Goal: Information Seeking & Learning: Learn about a topic

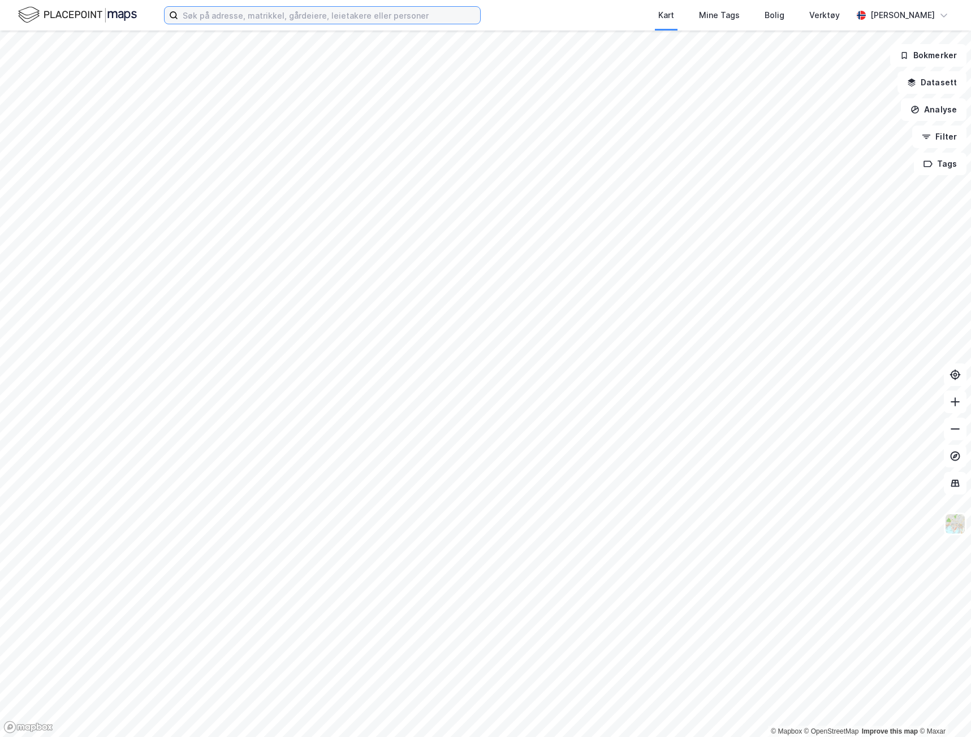
click at [309, 18] on input at bounding box center [329, 15] width 302 height 17
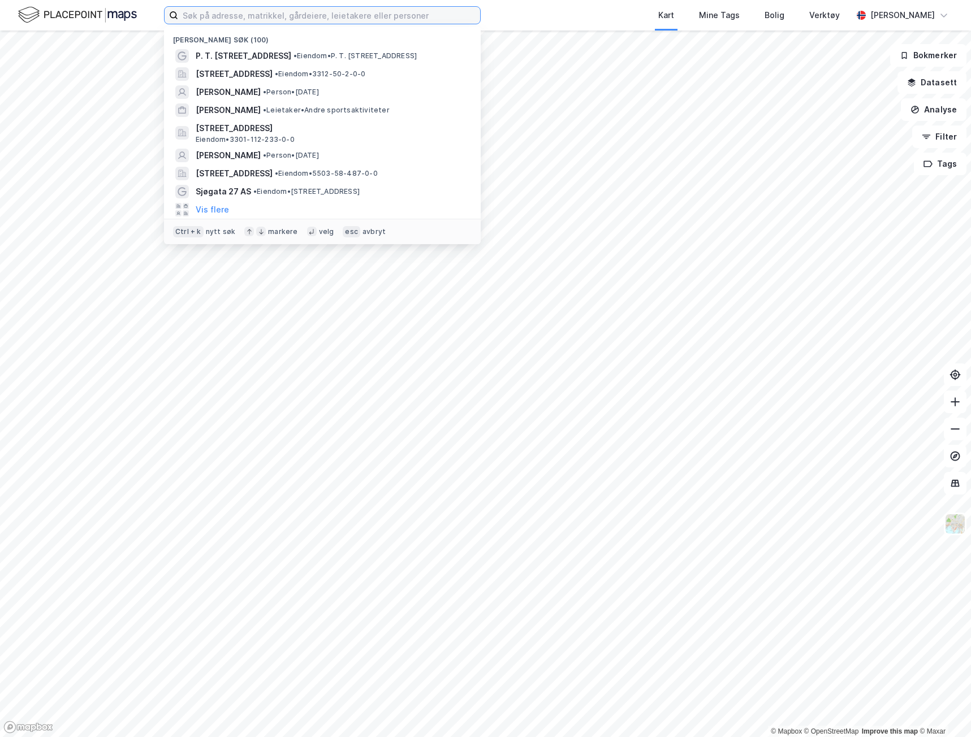
click at [289, 18] on input at bounding box center [329, 15] width 302 height 17
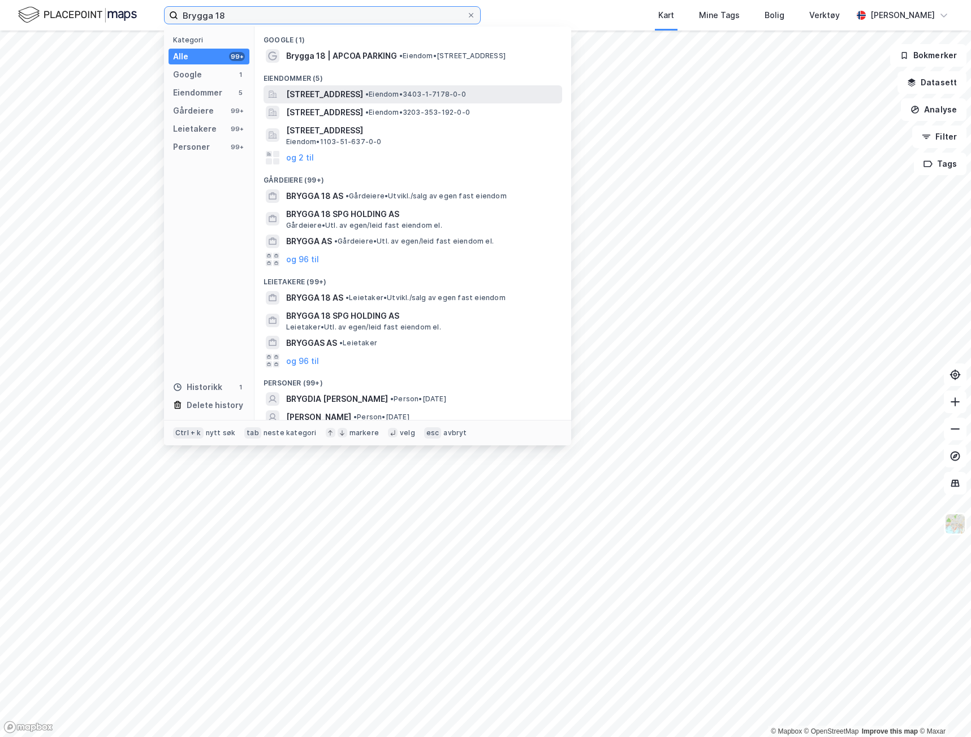
type input "Brygga 18"
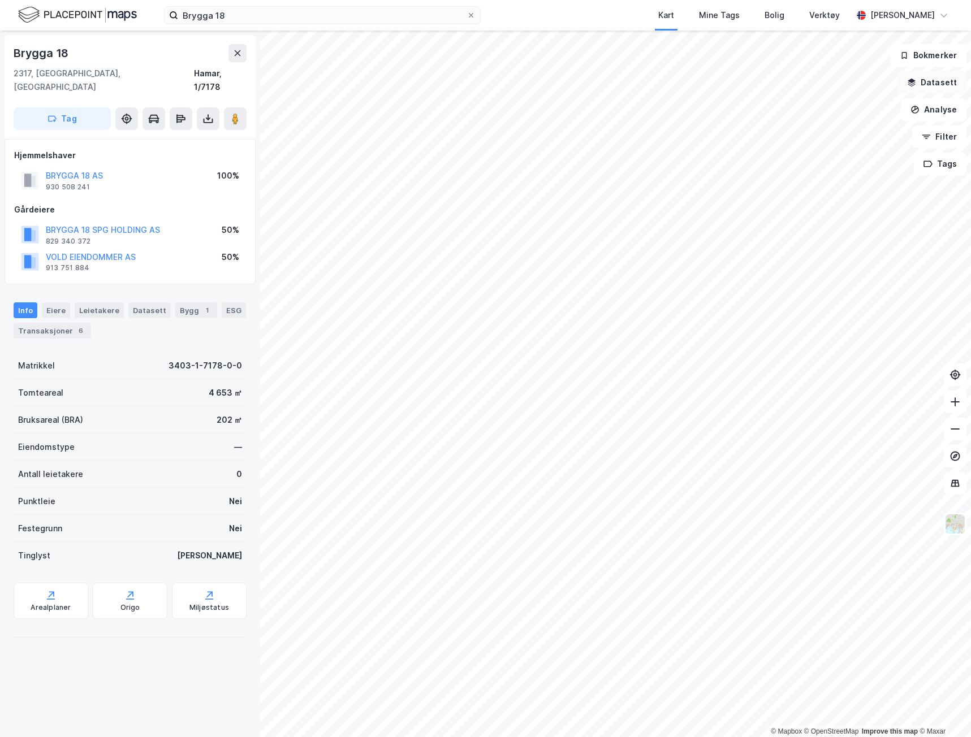
click at [926, 88] on button "Datasett" at bounding box center [931, 82] width 69 height 23
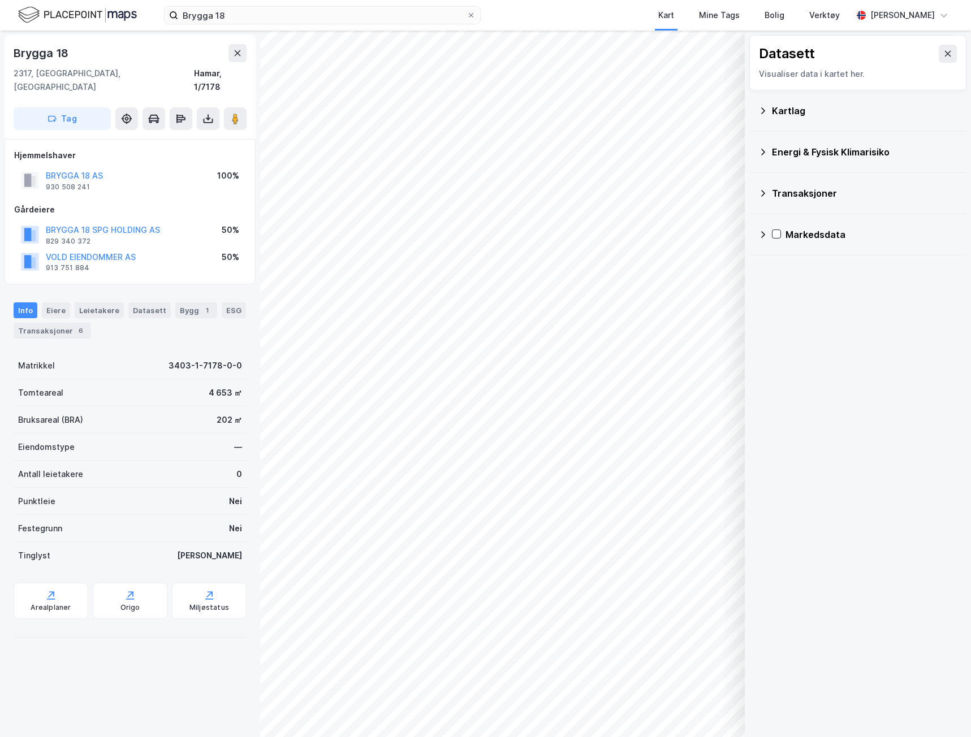
click at [799, 109] on div "Kartlag" at bounding box center [864, 111] width 185 height 14
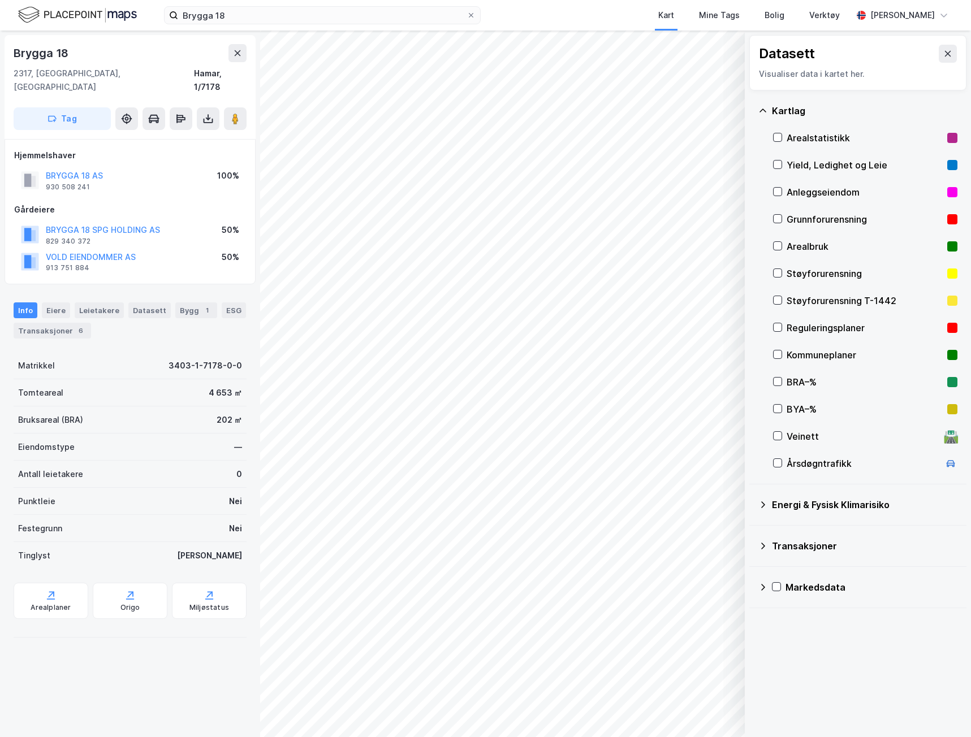
click at [824, 331] on div "Reguleringsplaner" at bounding box center [864, 328] width 156 height 14
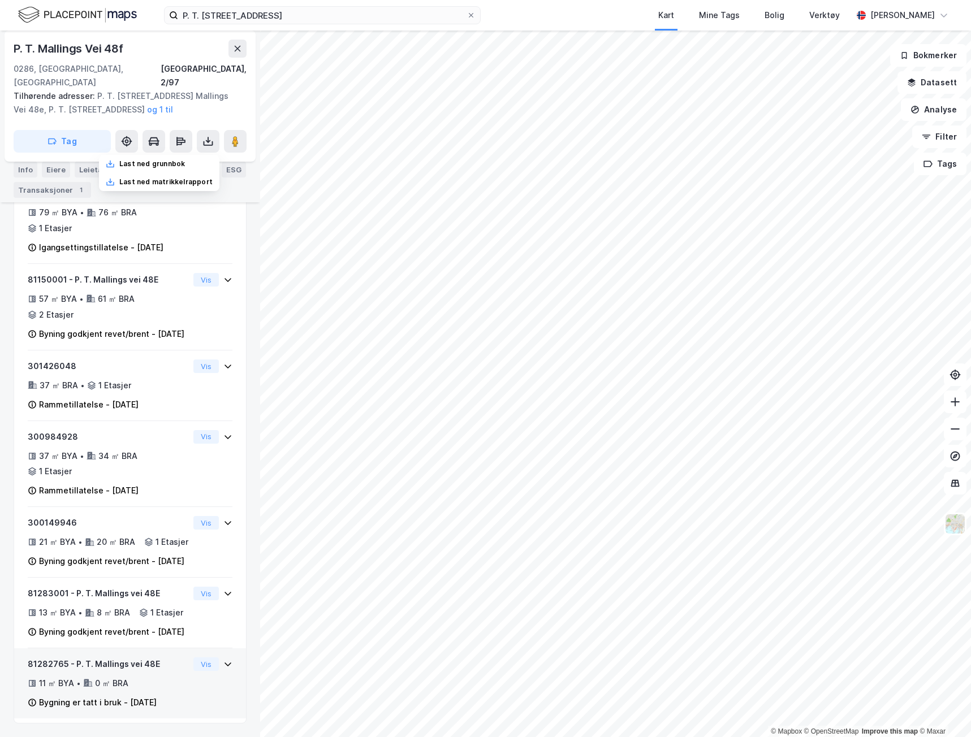
scroll to position [807, 0]
